Goal: Task Accomplishment & Management: Use online tool/utility

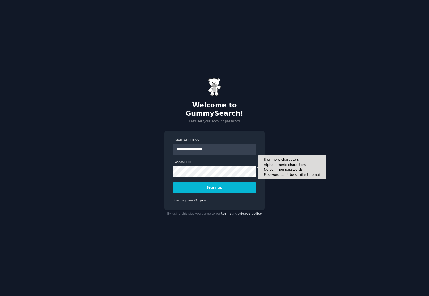
type input "**********"
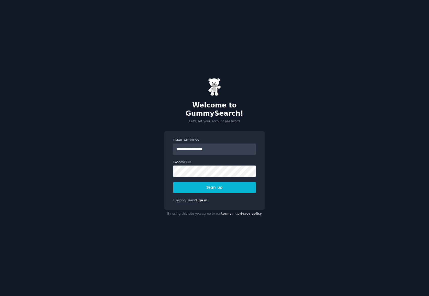
click at [251, 169] on keeper-lock "Open Keeper Popup" at bounding box center [250, 167] width 6 height 6
click at [218, 188] on button "Sign up" at bounding box center [214, 187] width 82 height 11
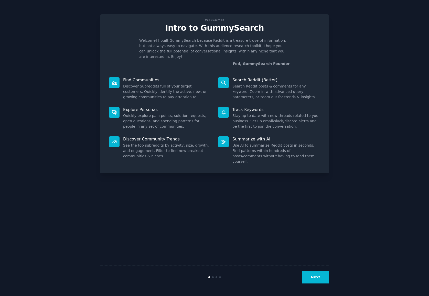
click at [315, 279] on button "Next" at bounding box center [315, 277] width 27 height 13
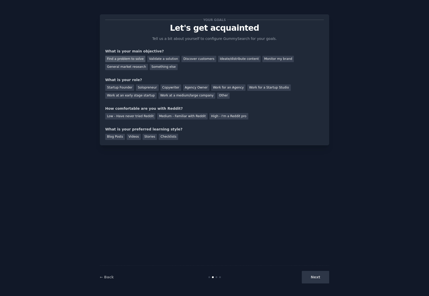
click at [142, 60] on div "Find a problem to solve" at bounding box center [125, 59] width 40 height 6
click at [149, 89] on div "Solopreneur" at bounding box center [147, 88] width 23 height 6
click at [167, 117] on div "Medium - Familiar with Reddit" at bounding box center [182, 116] width 50 height 6
click at [132, 137] on div "Videos" at bounding box center [134, 137] width 14 height 6
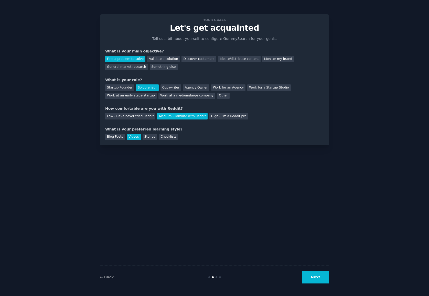
click at [316, 276] on button "Next" at bounding box center [315, 277] width 27 height 13
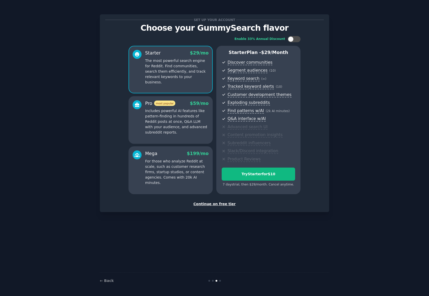
click at [223, 204] on div "Continue on free tier" at bounding box center [214, 204] width 219 height 5
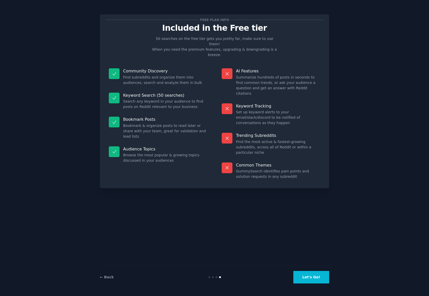
click at [312, 273] on button "Let's Go!" at bounding box center [312, 277] width 36 height 13
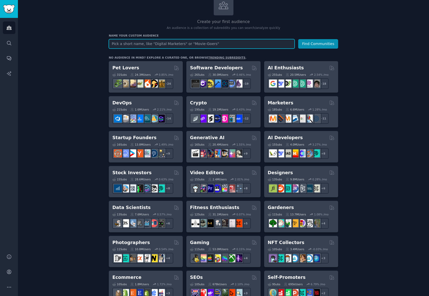
scroll to position [37, 0]
click at [213, 42] on input "text" at bounding box center [202, 43] width 186 height 9
type input "porta potty business"
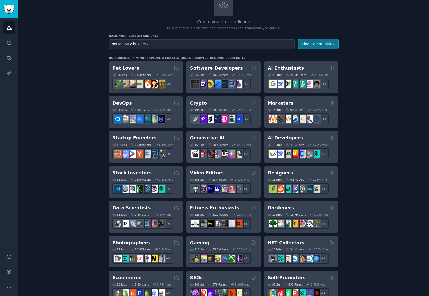
click at [332, 42] on button "Find Communities" at bounding box center [318, 43] width 40 height 9
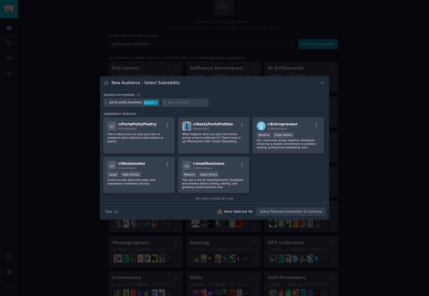
click at [324, 84] on icon at bounding box center [323, 83] width 3 height 3
